Goal: Task Accomplishment & Management: Manage account settings

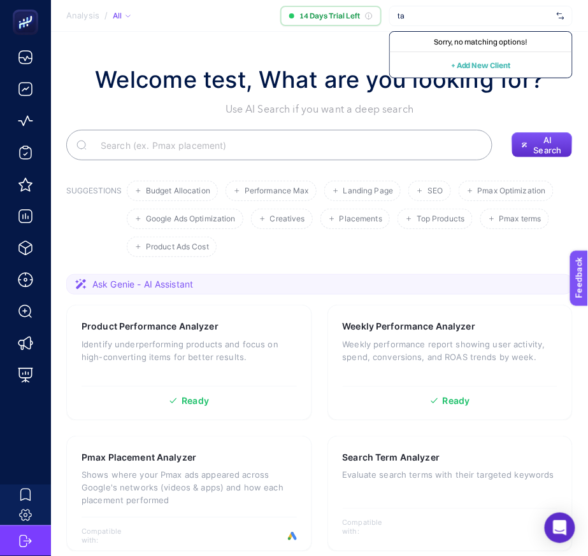
type input "t"
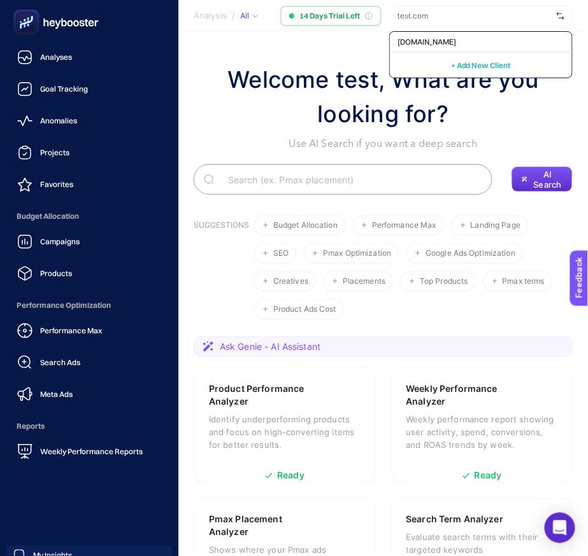
scroll to position [60, 0]
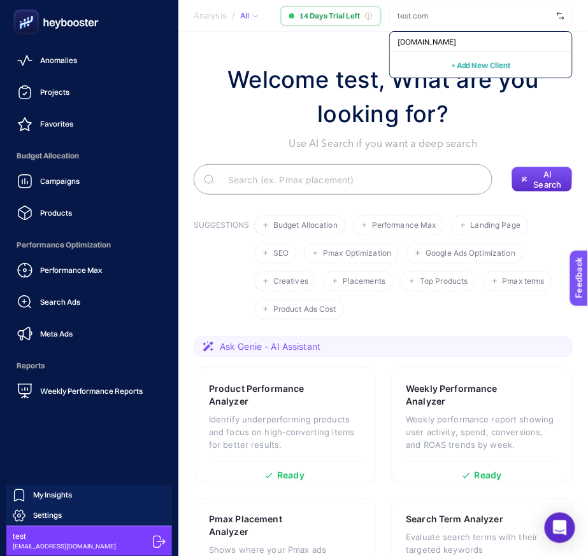
click at [153, 537] on icon at bounding box center [159, 542] width 13 height 13
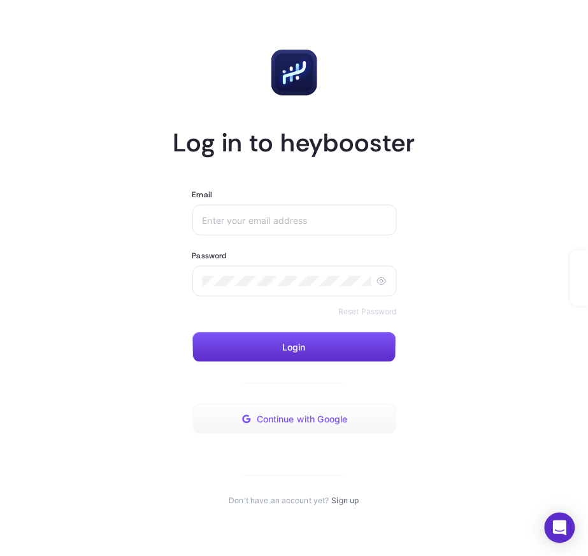
click at [280, 423] on span "Continue with Google" at bounding box center [302, 419] width 91 height 10
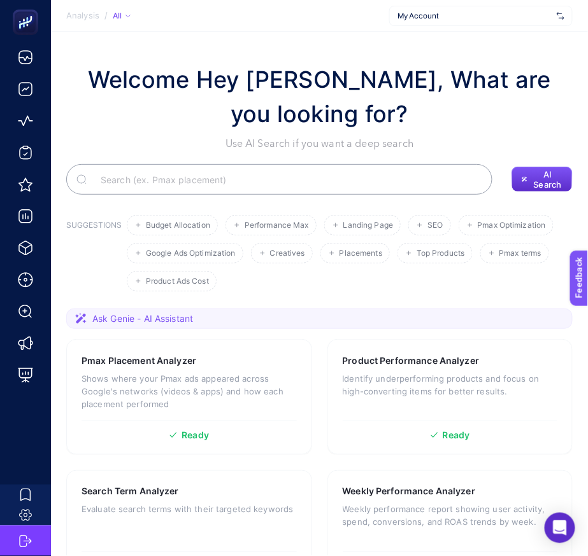
click at [459, 18] on span "My Account" at bounding box center [474, 16] width 154 height 10
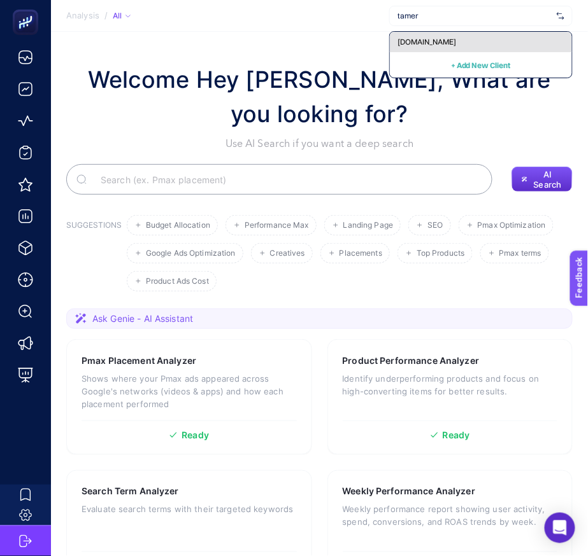
type input "tamer"
click at [444, 49] on div "www.tamertanca.com.tr" at bounding box center [481, 42] width 182 height 20
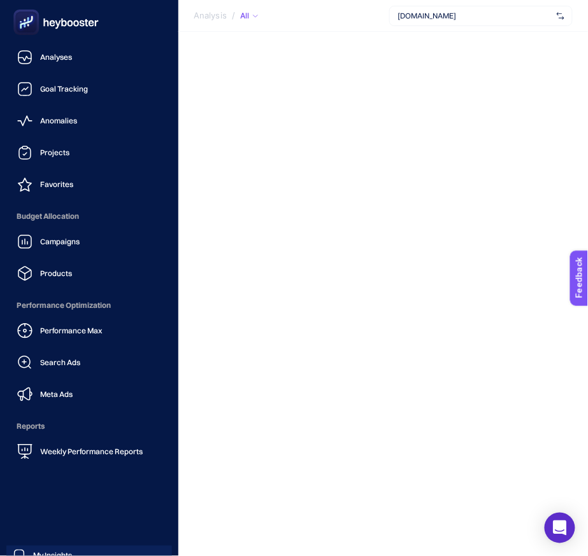
scroll to position [60, 0]
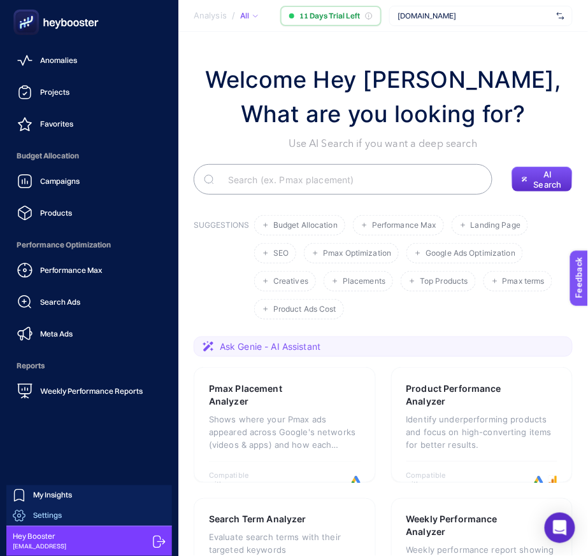
click at [90, 516] on link "Settings" at bounding box center [89, 516] width 166 height 20
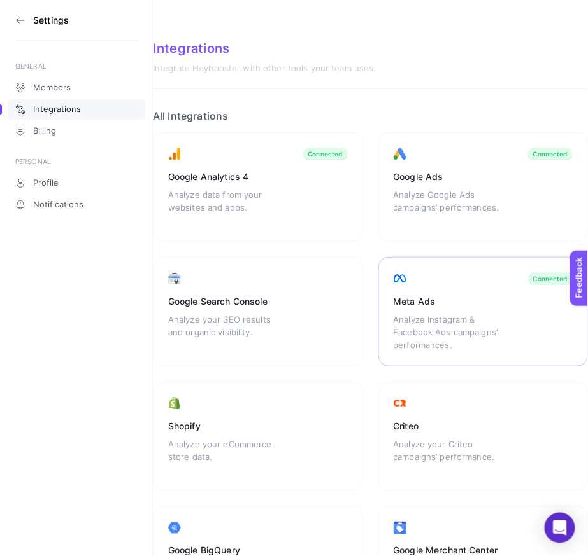
click at [441, 309] on div "Meta Ads Analyze Instagram & Facebook Ads campaigns’ performances. Connected" at bounding box center [483, 311] width 210 height 109
